Goal: Task Accomplishment & Management: Manage account settings

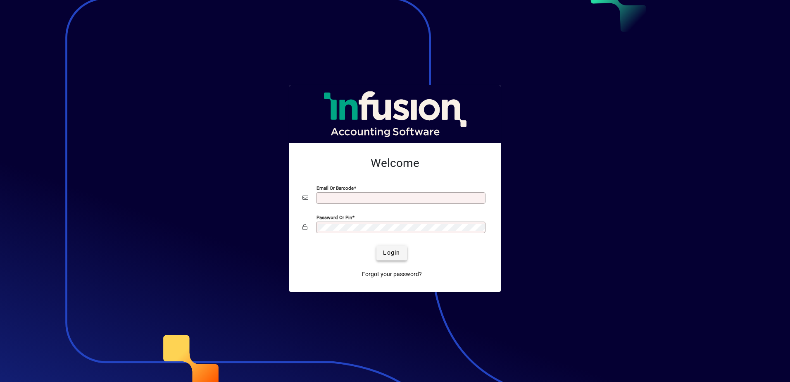
type input "**********"
click at [395, 254] on span "Login" at bounding box center [391, 252] width 17 height 9
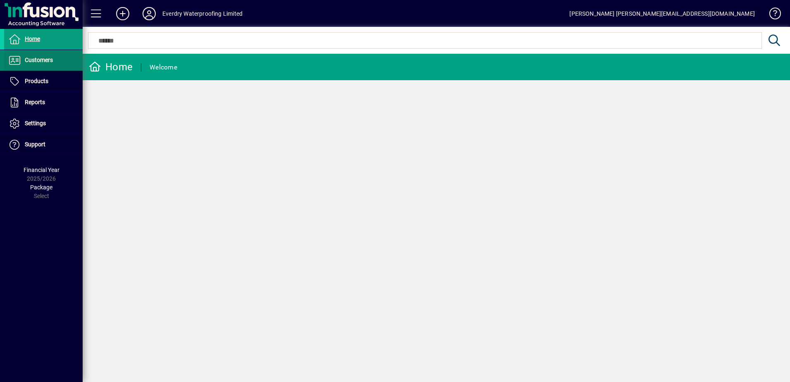
click at [37, 61] on span "Customers" at bounding box center [39, 60] width 28 height 7
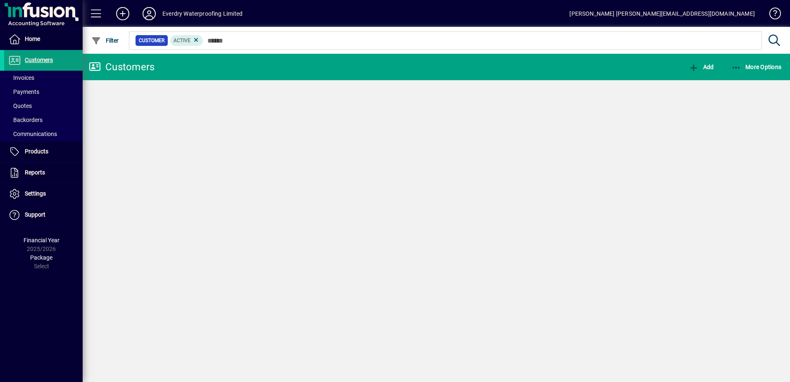
click at [26, 76] on span "Invoices" at bounding box center [21, 77] width 26 height 7
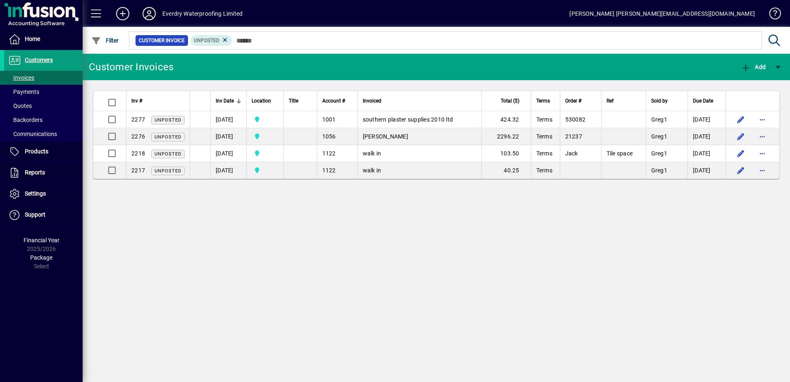
click at [153, 12] on icon at bounding box center [149, 13] width 17 height 13
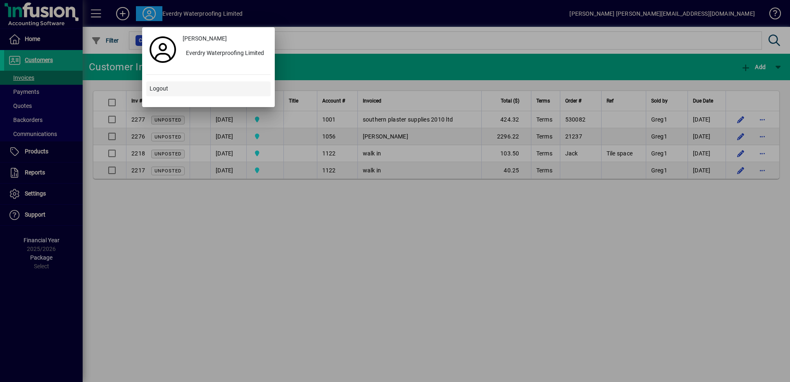
click at [160, 87] on span "Logout" at bounding box center [158, 88] width 19 height 9
